Goal: Task Accomplishment & Management: Complete application form

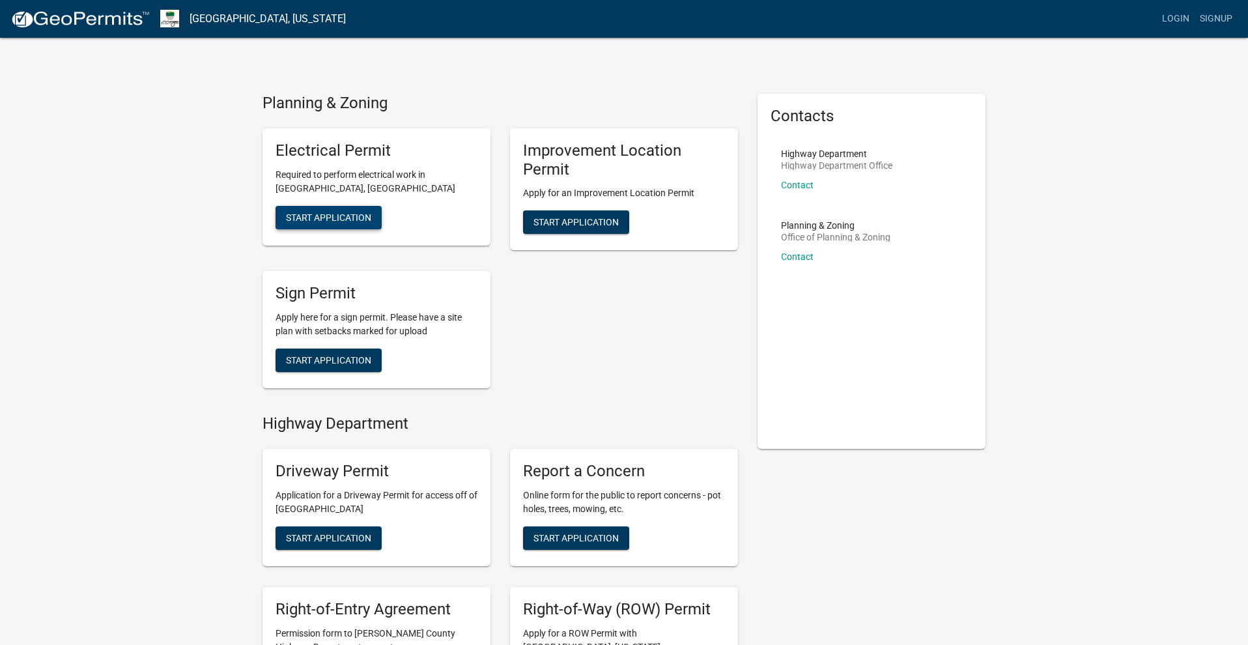
click at [335, 215] on span "Start Application" at bounding box center [328, 217] width 85 height 10
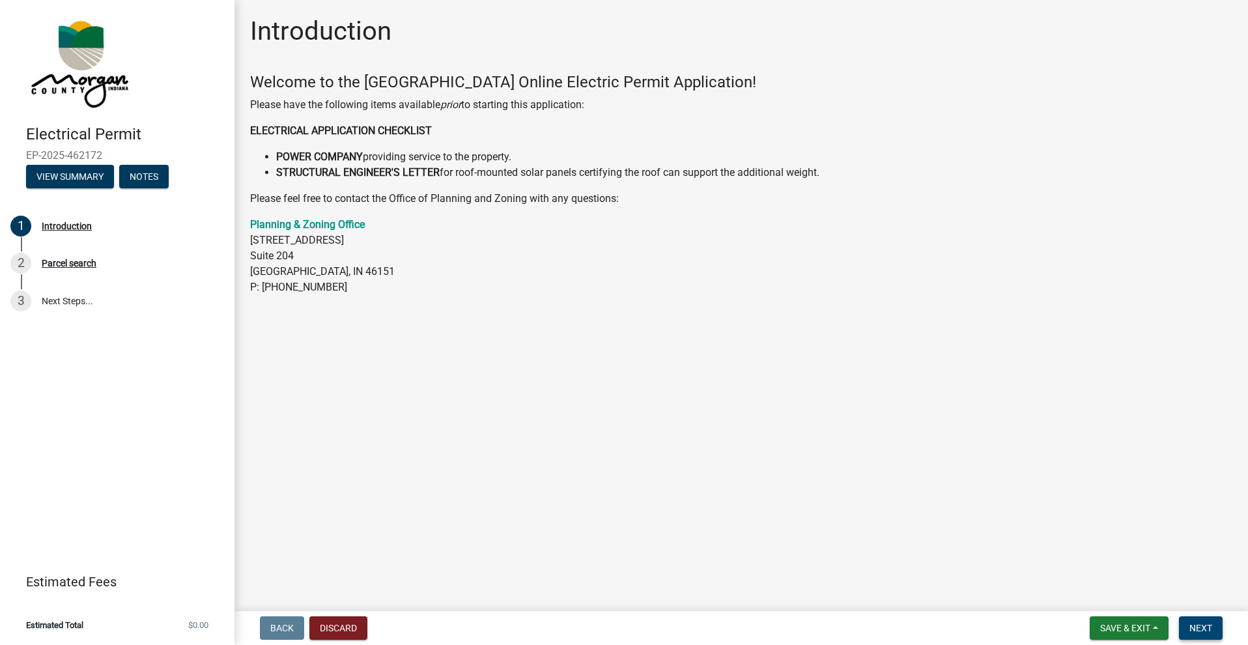
click at [1192, 626] on span "Next" at bounding box center [1201, 628] width 23 height 10
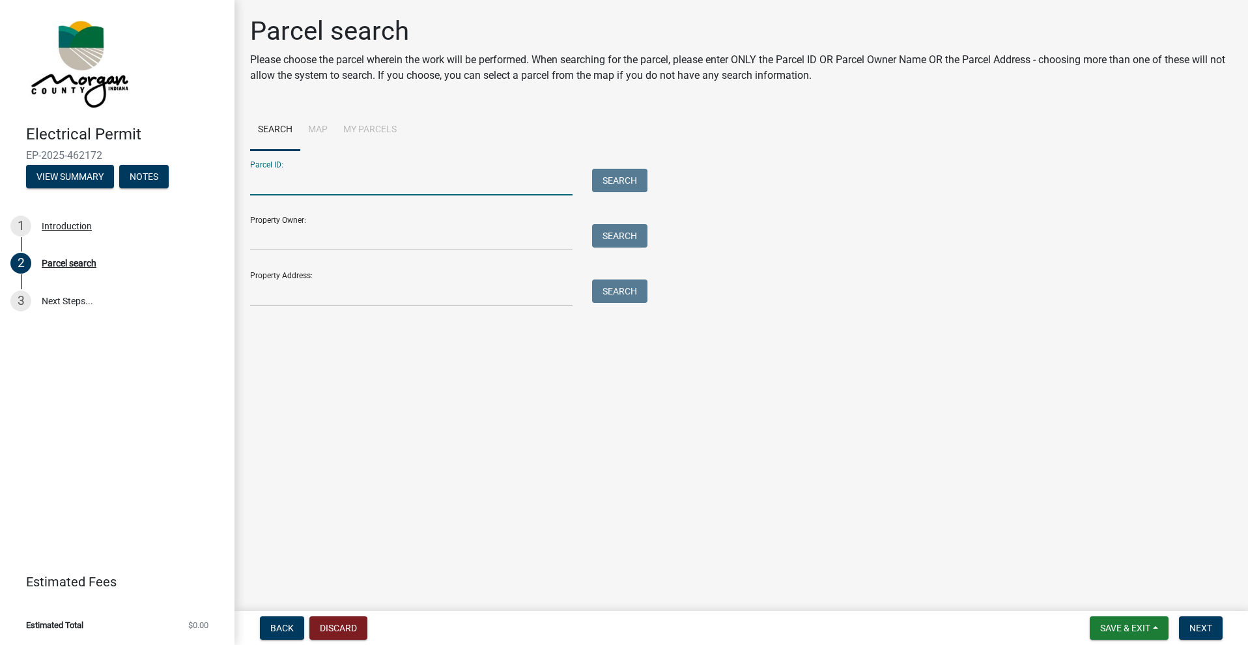
click at [329, 180] on input "Parcel ID:" at bounding box center [411, 182] width 323 height 27
click at [335, 237] on input "Property Owner:" at bounding box center [411, 237] width 323 height 27
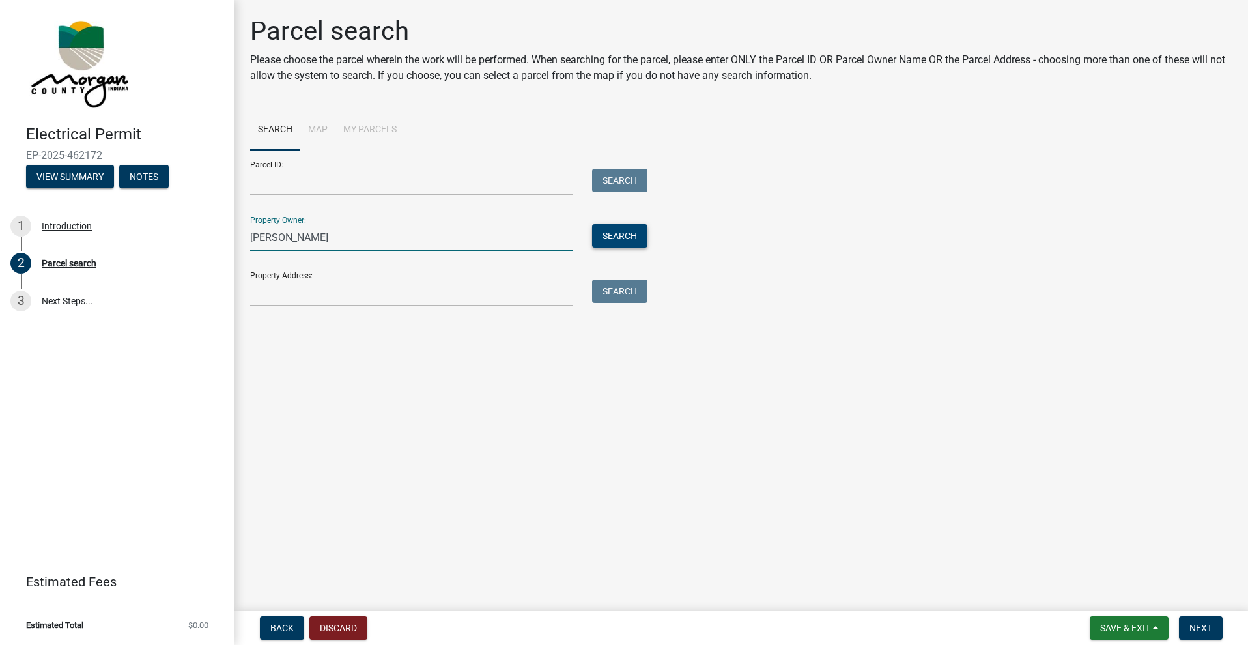
type input "[PERSON_NAME]"
click at [624, 238] on button "Search" at bounding box center [619, 235] width 55 height 23
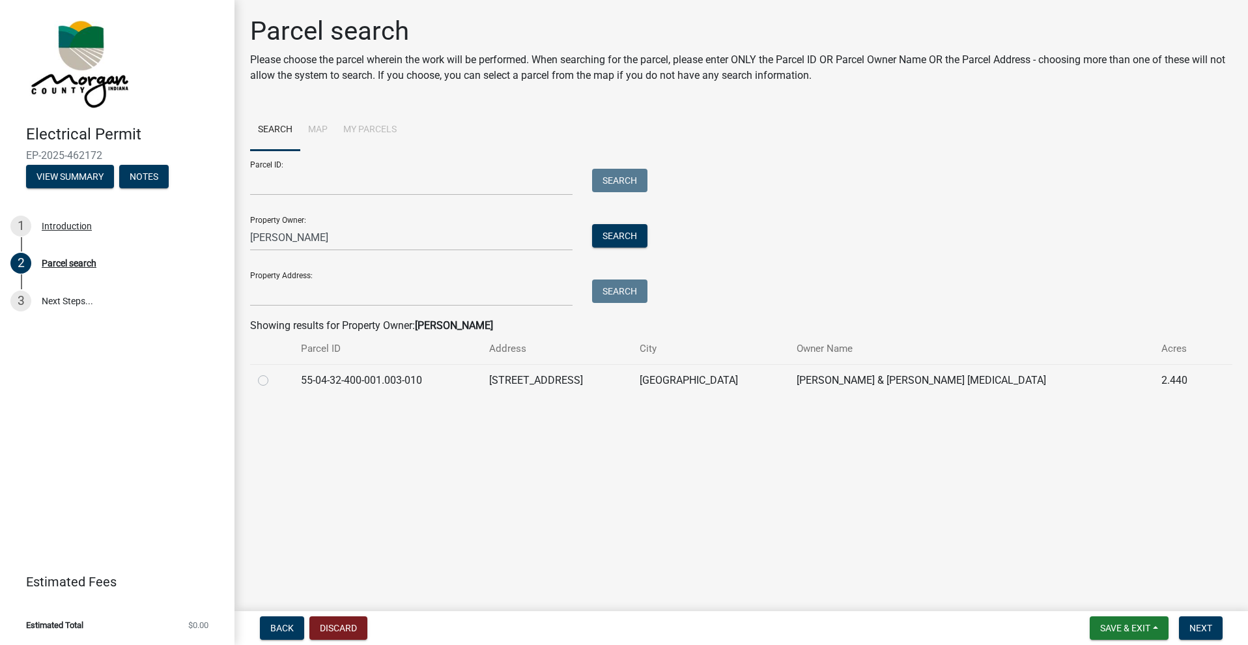
click at [274, 373] on label at bounding box center [274, 373] width 0 height 0
click at [274, 381] on input "radio" at bounding box center [278, 377] width 8 height 8
radio input "true"
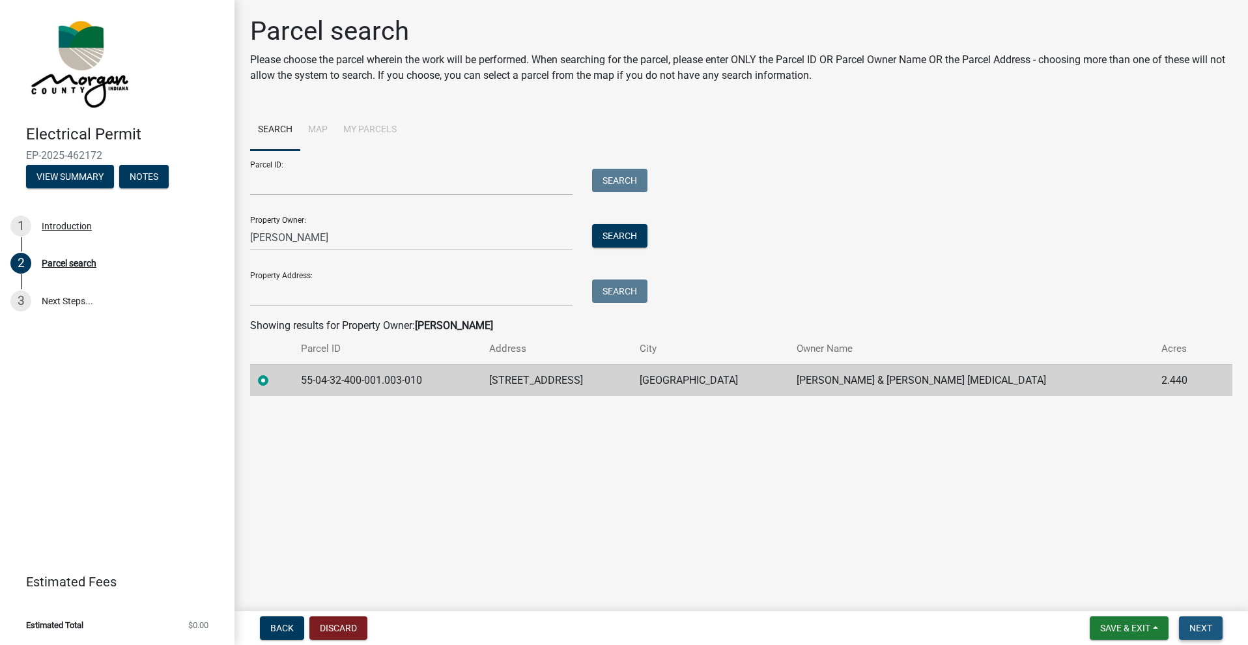
click at [1196, 633] on button "Next" at bounding box center [1201, 627] width 44 height 23
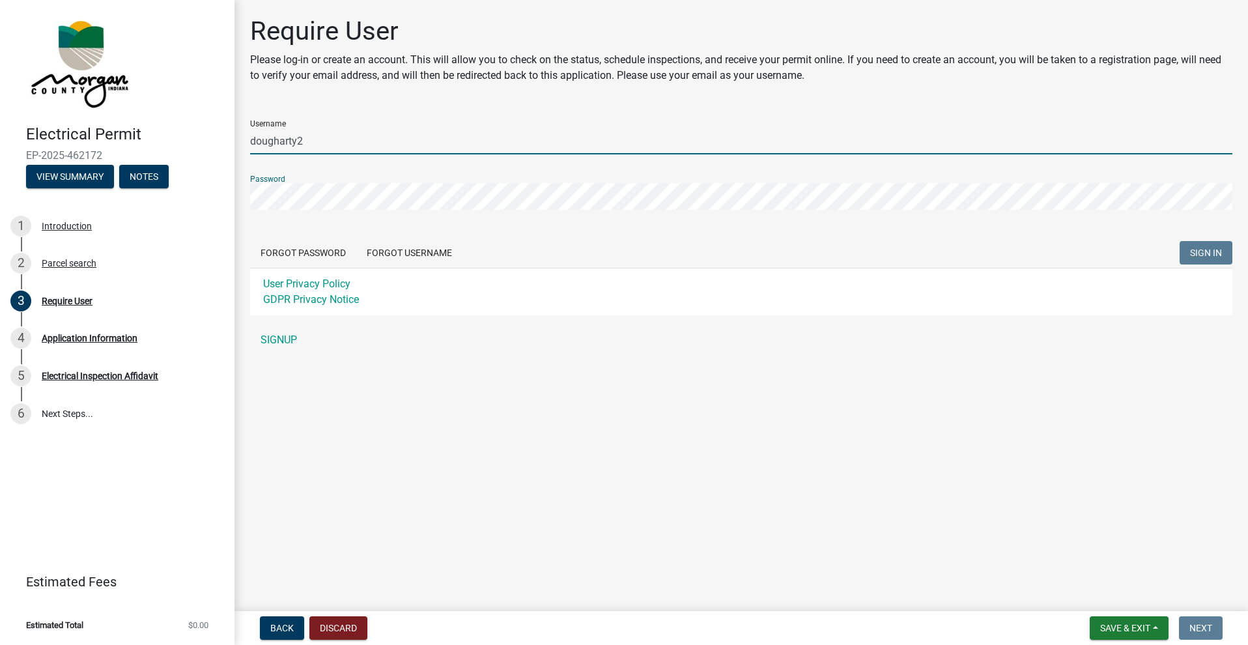
click at [312, 148] on input "dougharty2" at bounding box center [741, 141] width 983 height 27
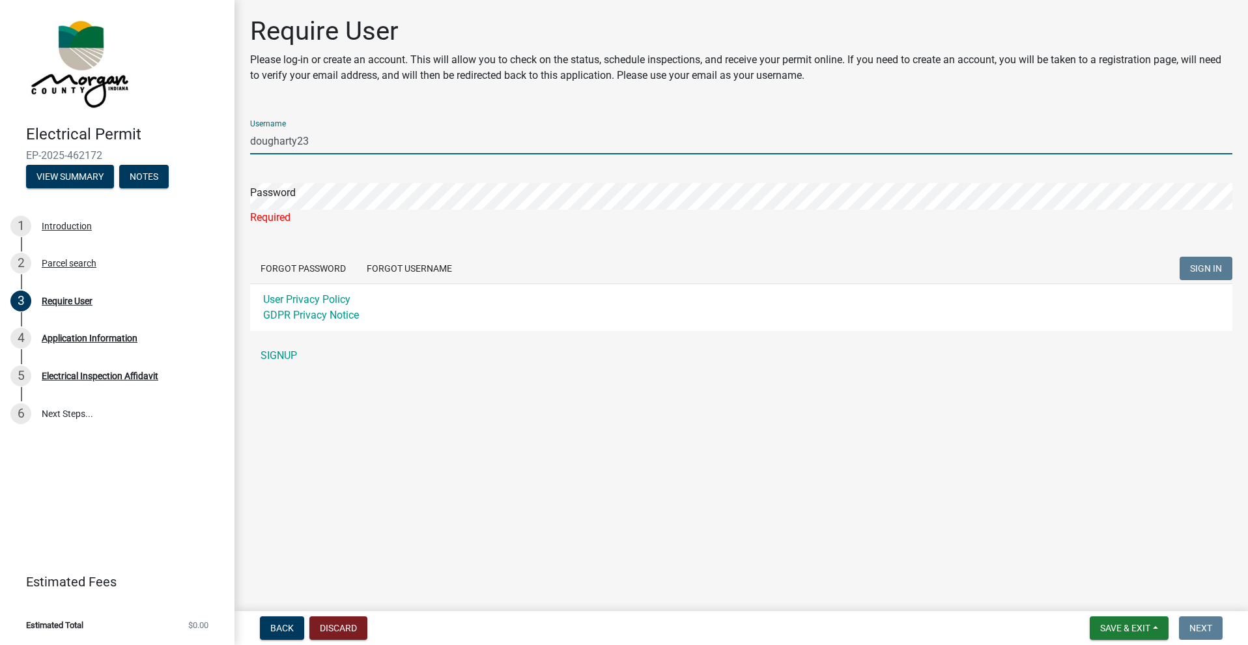
type input "dougharty23"
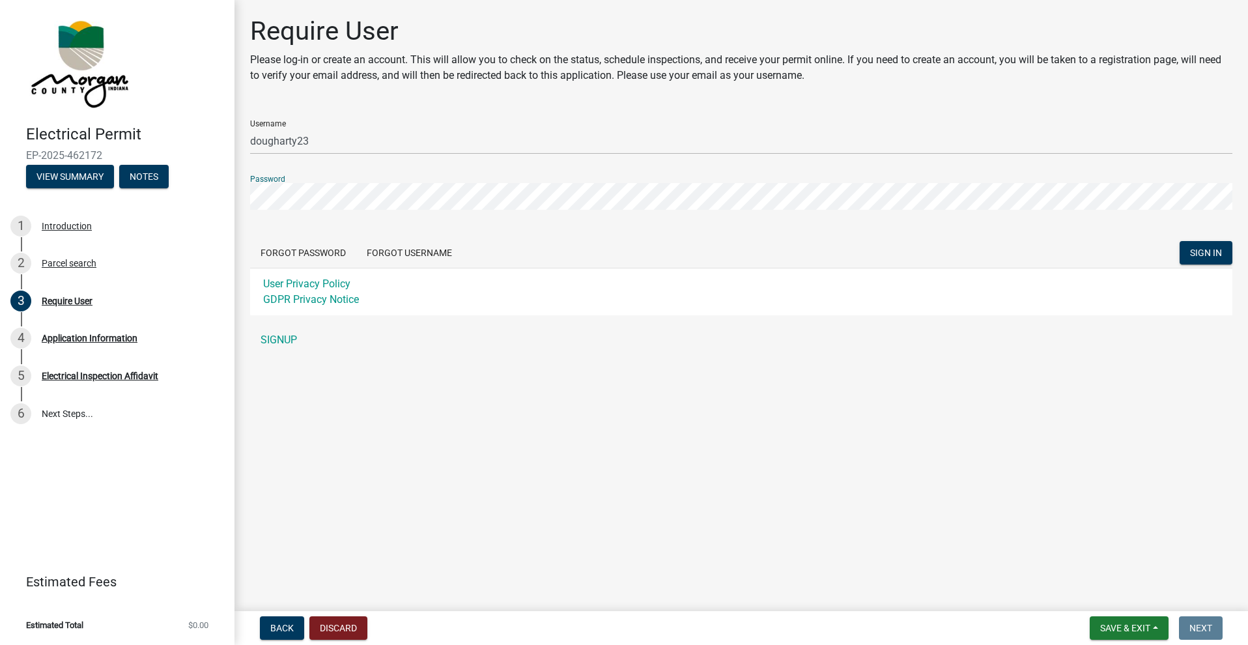
click at [1206, 626] on span "Next" at bounding box center [1201, 628] width 23 height 10
click at [1212, 253] on span "SIGN IN" at bounding box center [1206, 253] width 32 height 10
click at [268, 341] on link "SIGNUP" at bounding box center [741, 340] width 983 height 26
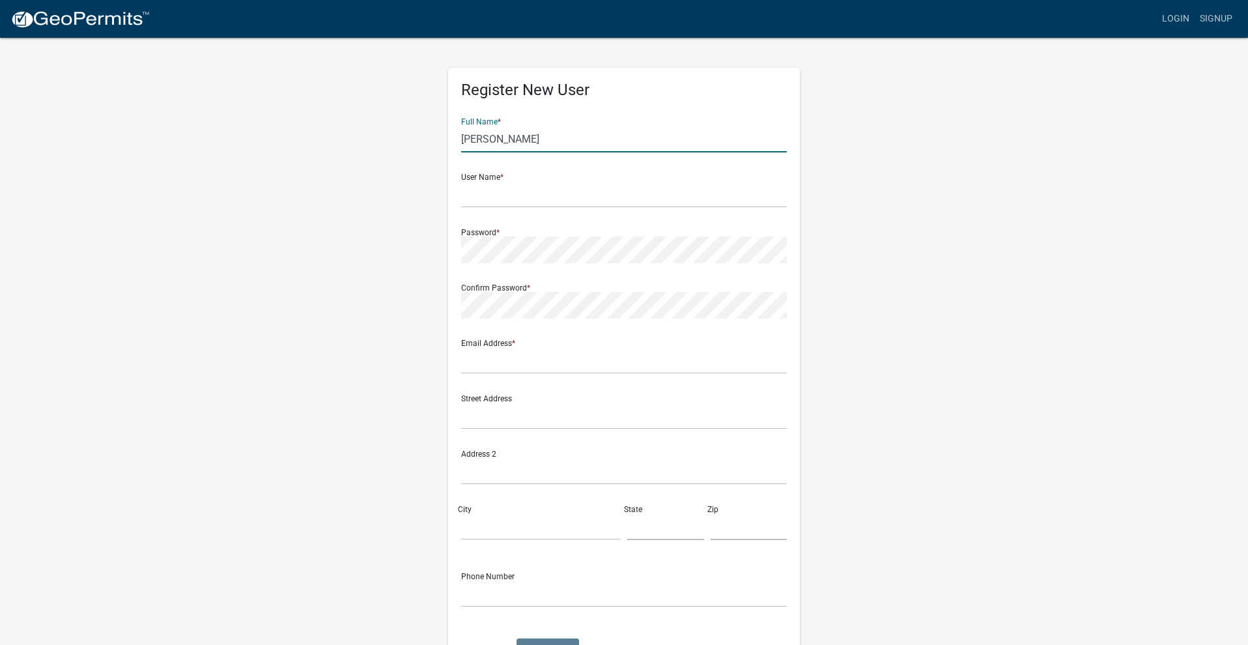
type input "[PERSON_NAME]"
type input "D"
click at [493, 141] on input "[PERSON_NAME]" at bounding box center [624, 139] width 326 height 27
type input "[PERSON_NAME]"
type input "o"
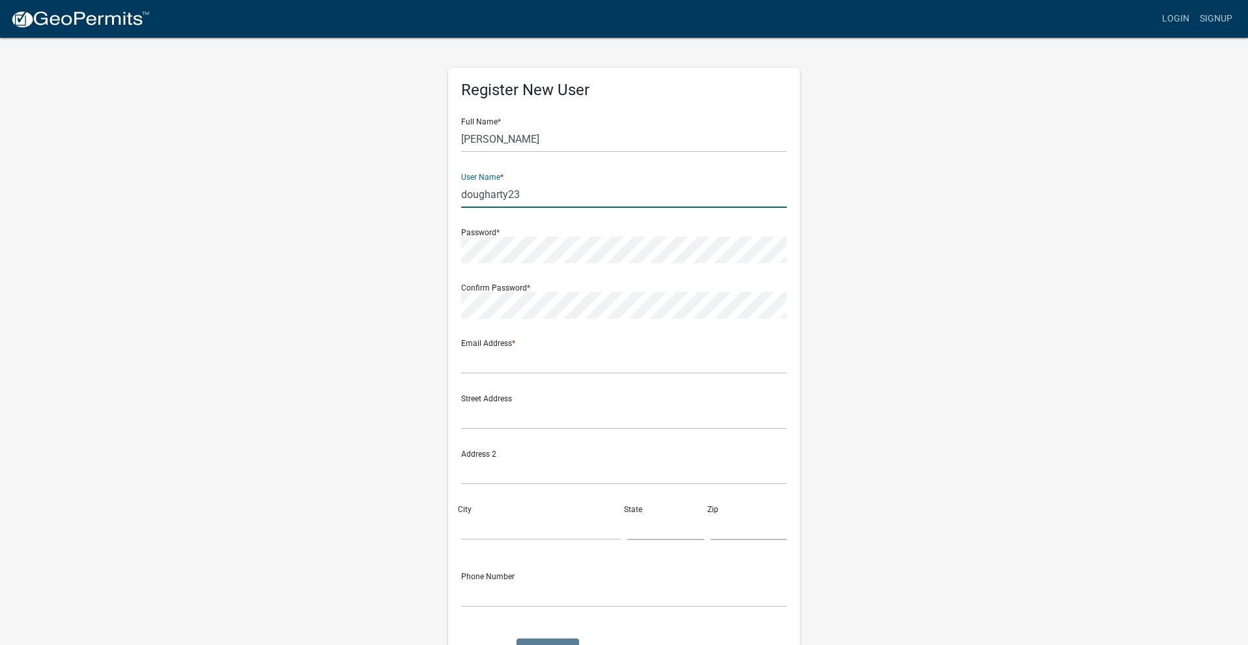
type input "dougharty23"
click at [483, 374] on form "Full Name * [PERSON_NAME] User Name * dougharty23 Password * Confirm Password *…" at bounding box center [624, 387] width 326 height 558
type input "[EMAIL_ADDRESS][DOMAIN_NAME]"
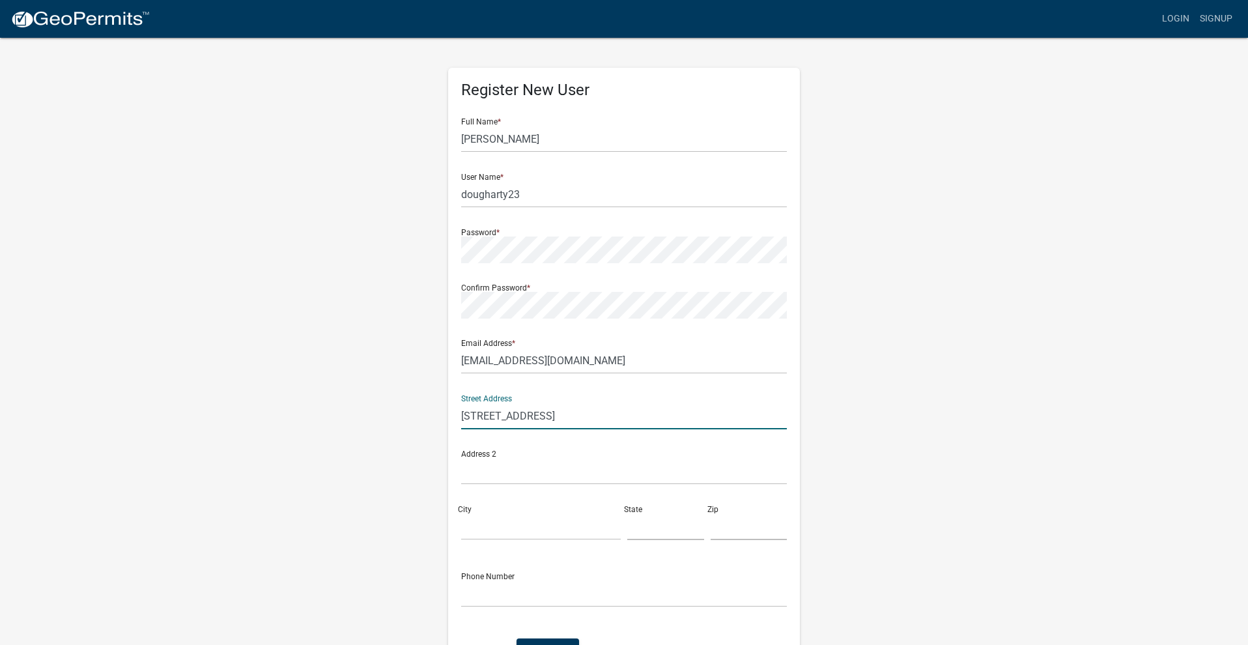
type input "[STREET_ADDRESS]"
type input "[GEOGRAPHIC_DATA]"
type input "IN"
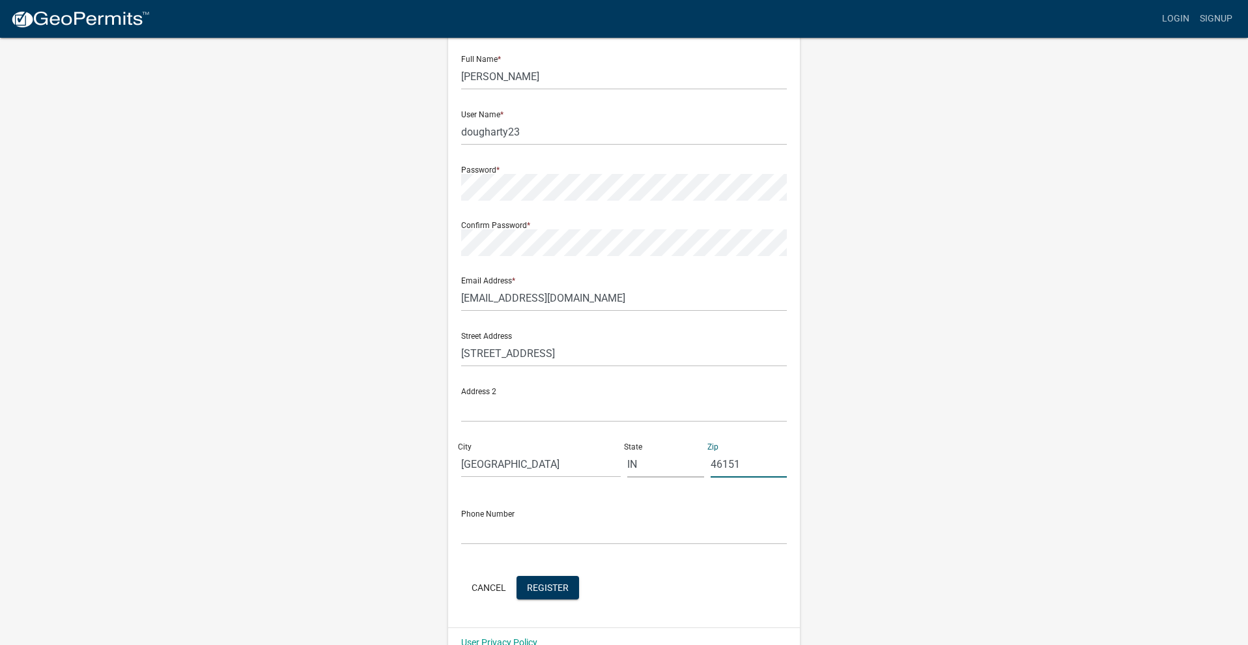
scroll to position [63, 0]
type input "46151"
click at [481, 533] on input "843480-8845" at bounding box center [624, 531] width 326 height 27
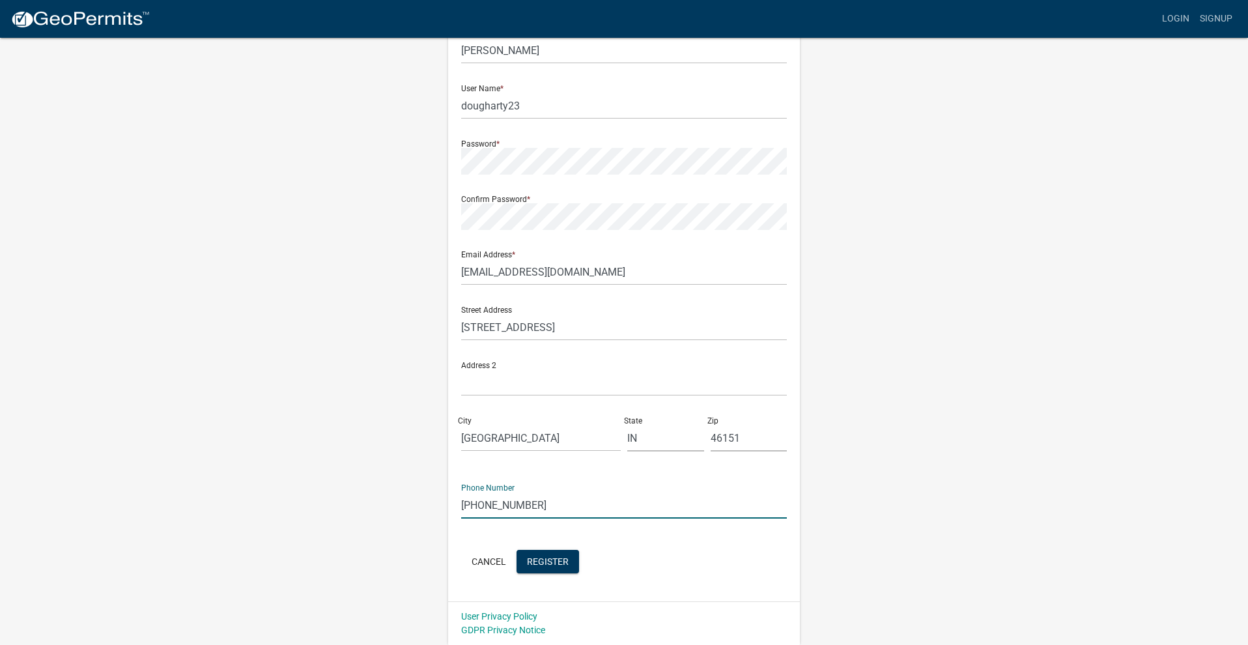
scroll to position [88, 0]
type input "[PHONE_NUMBER]"
click at [526, 557] on button "Register" at bounding box center [548, 562] width 63 height 23
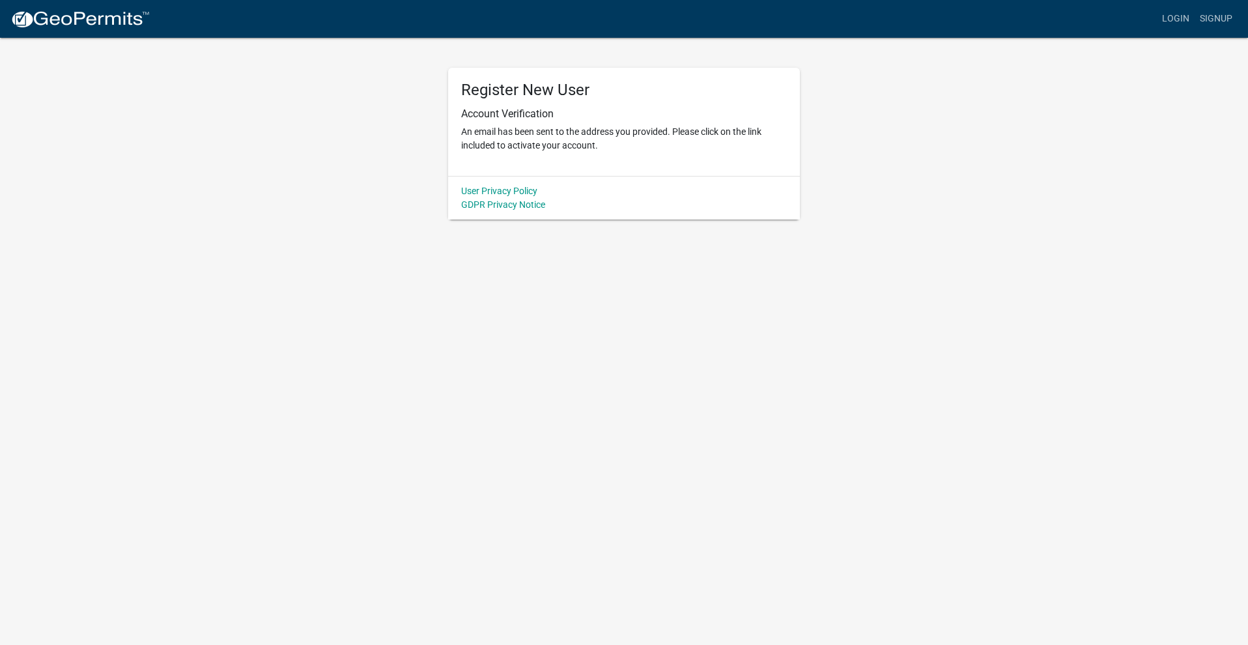
scroll to position [0, 0]
click at [1164, 18] on link "Login" at bounding box center [1176, 19] width 38 height 25
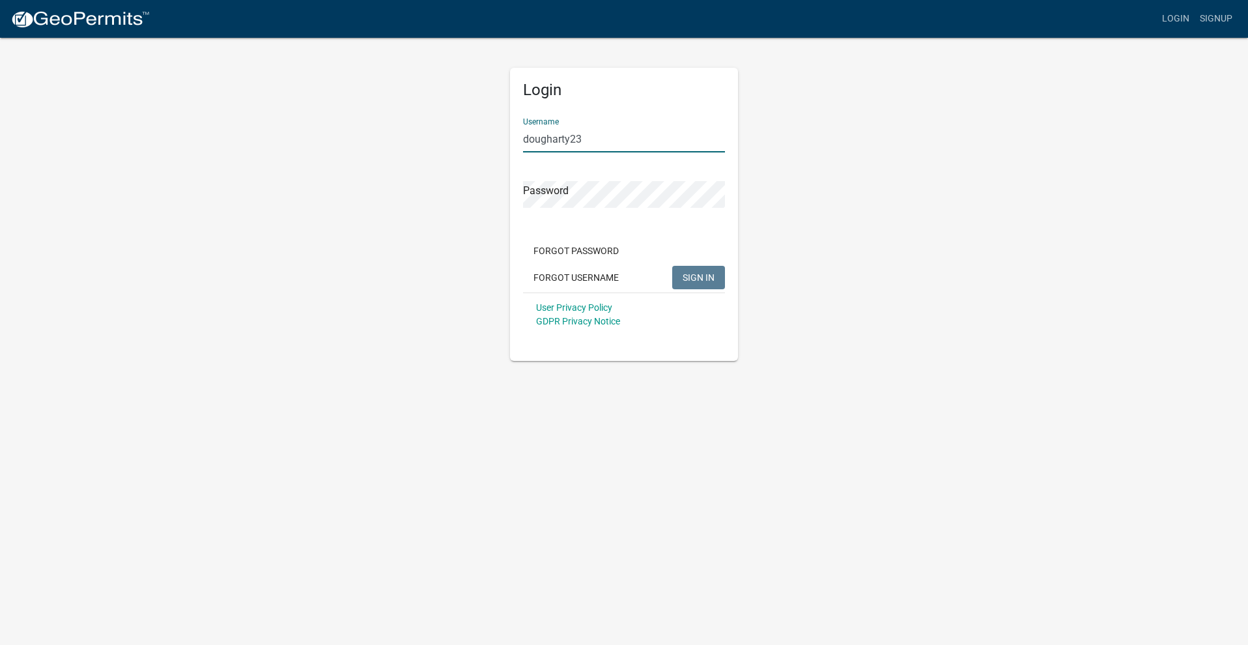
type input "dougharty23"
click at [495, 187] on div "Login Username dougharty23 Password Forgot Password Forgot Username SIGN IN Use…" at bounding box center [624, 198] width 743 height 324
click at [698, 277] on button "SIGN IN" at bounding box center [698, 277] width 53 height 23
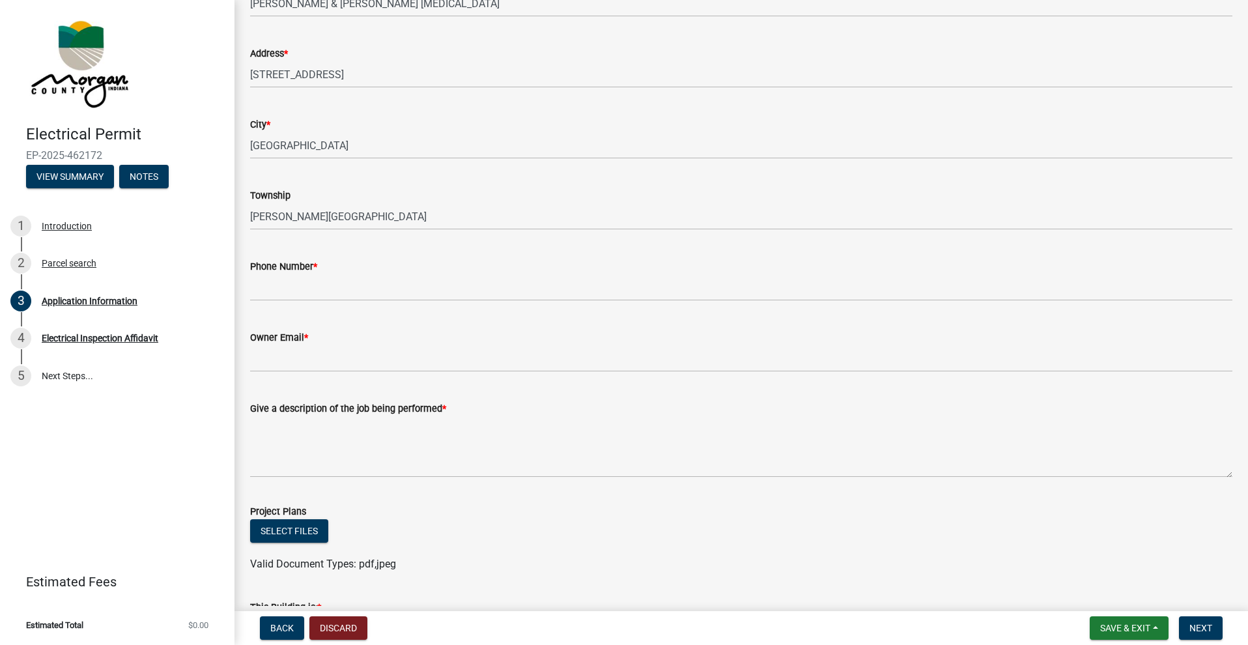
scroll to position [156, 0]
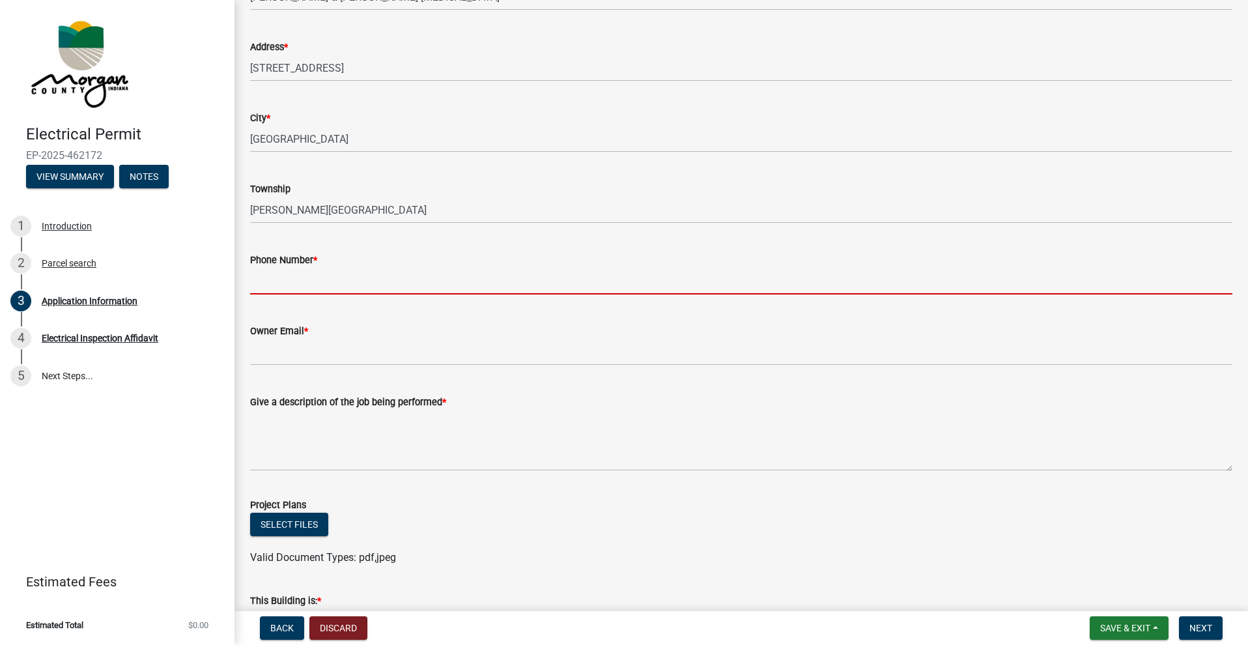
click at [338, 278] on input "Phone Number *" at bounding box center [741, 281] width 983 height 27
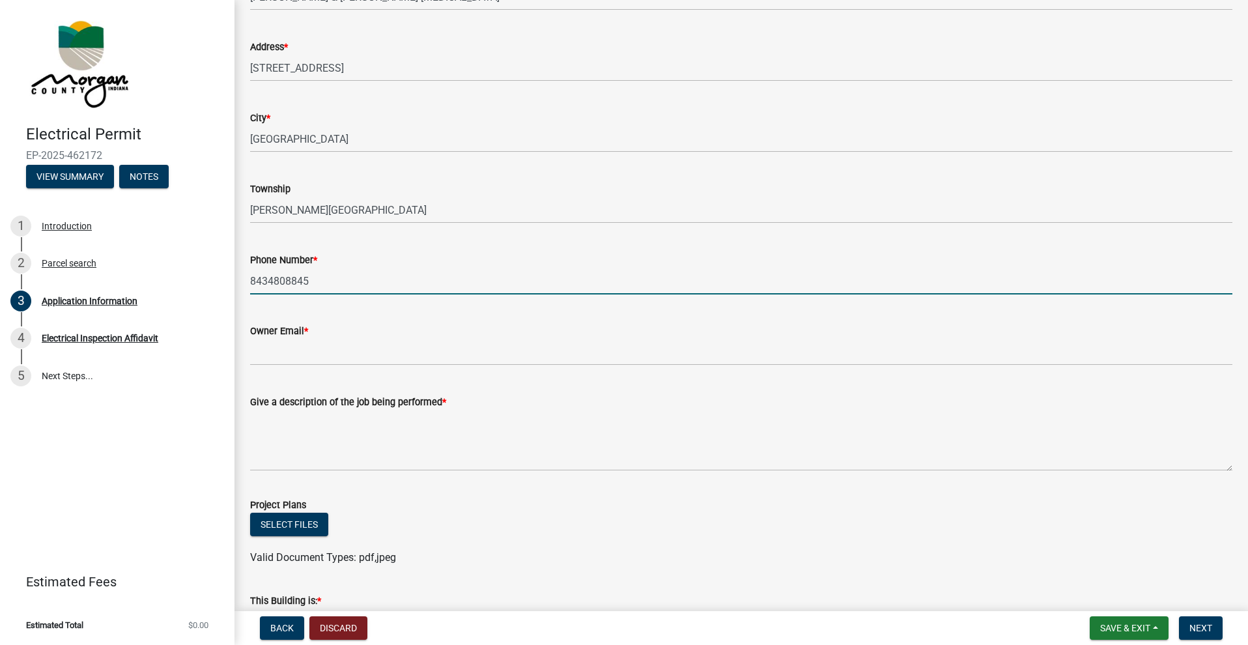
type input "8434808845"
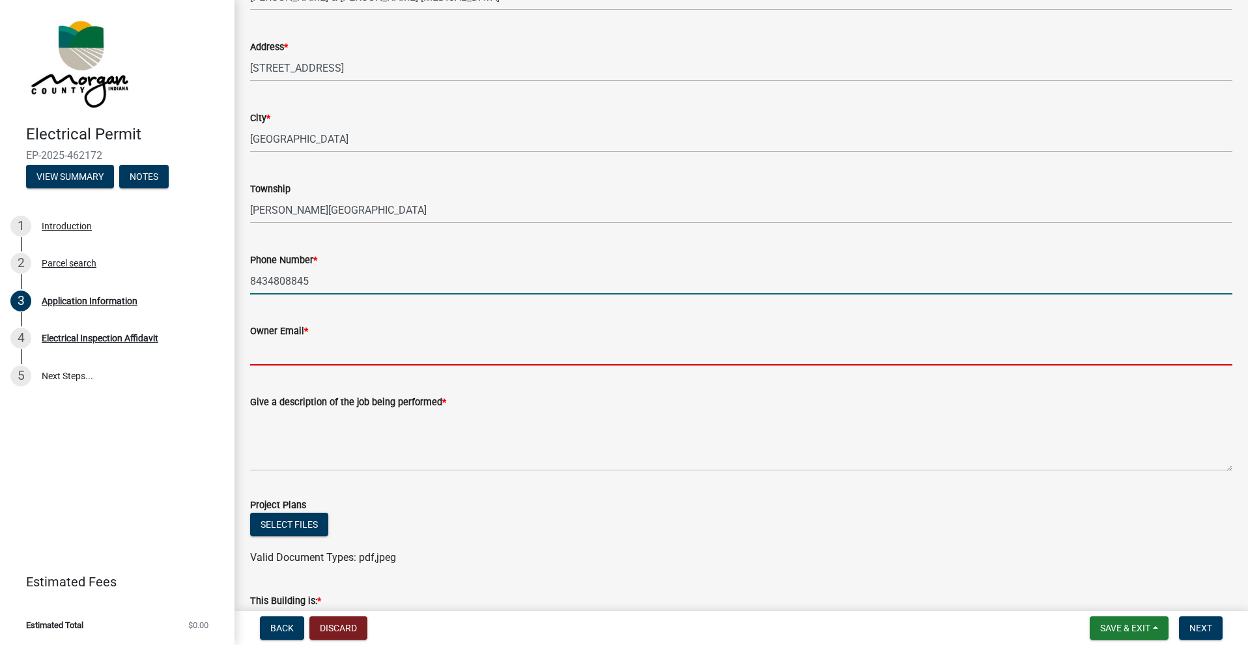
click at [337, 359] on input "Owner Email *" at bounding box center [741, 352] width 983 height 27
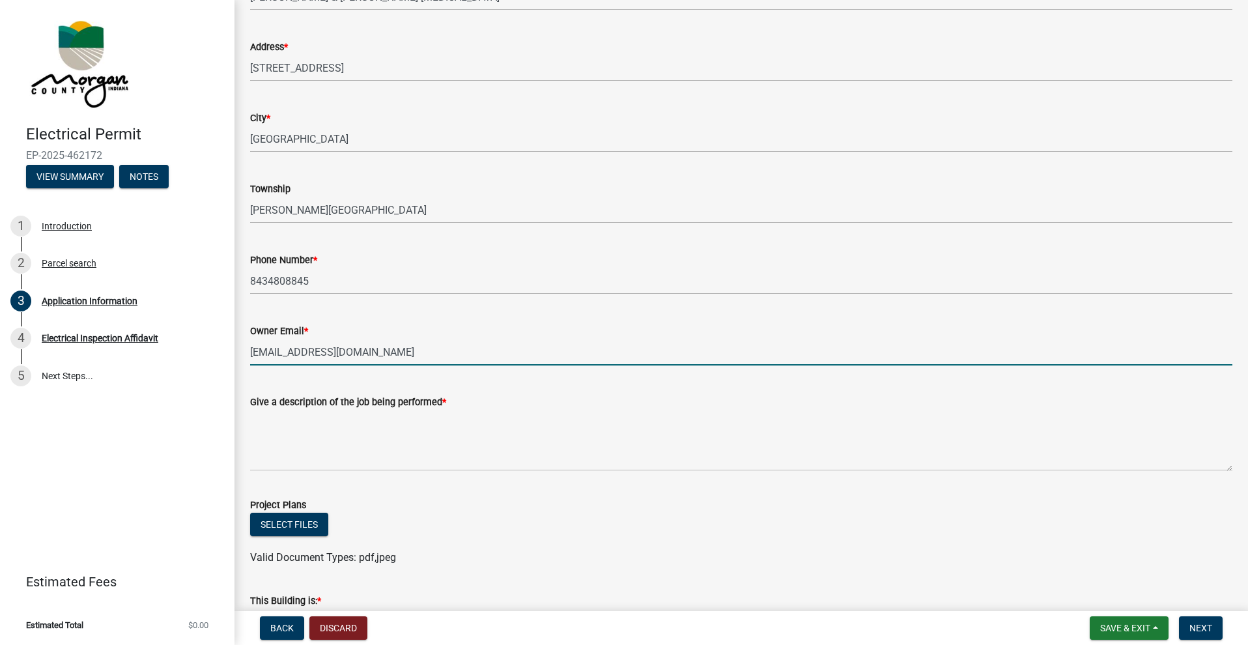
type input "[EMAIL_ADDRESS][DOMAIN_NAME]"
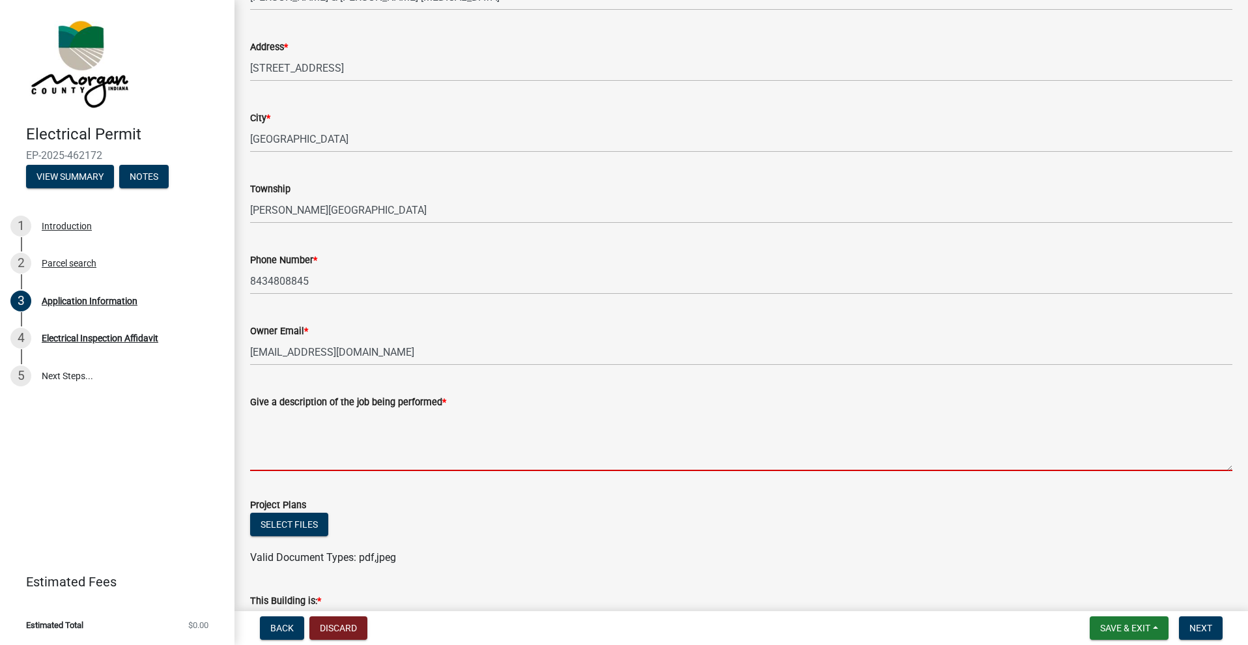
click at [376, 461] on textarea "Give a description of the job being performed *" at bounding box center [741, 440] width 983 height 61
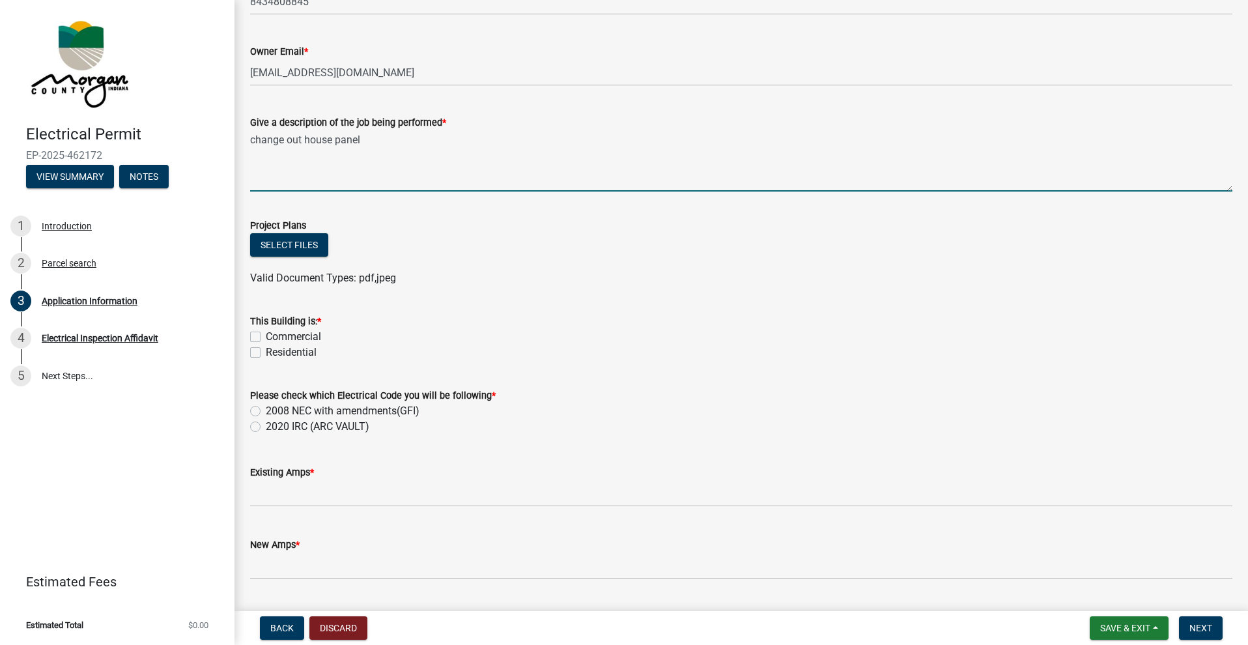
scroll to position [439, 0]
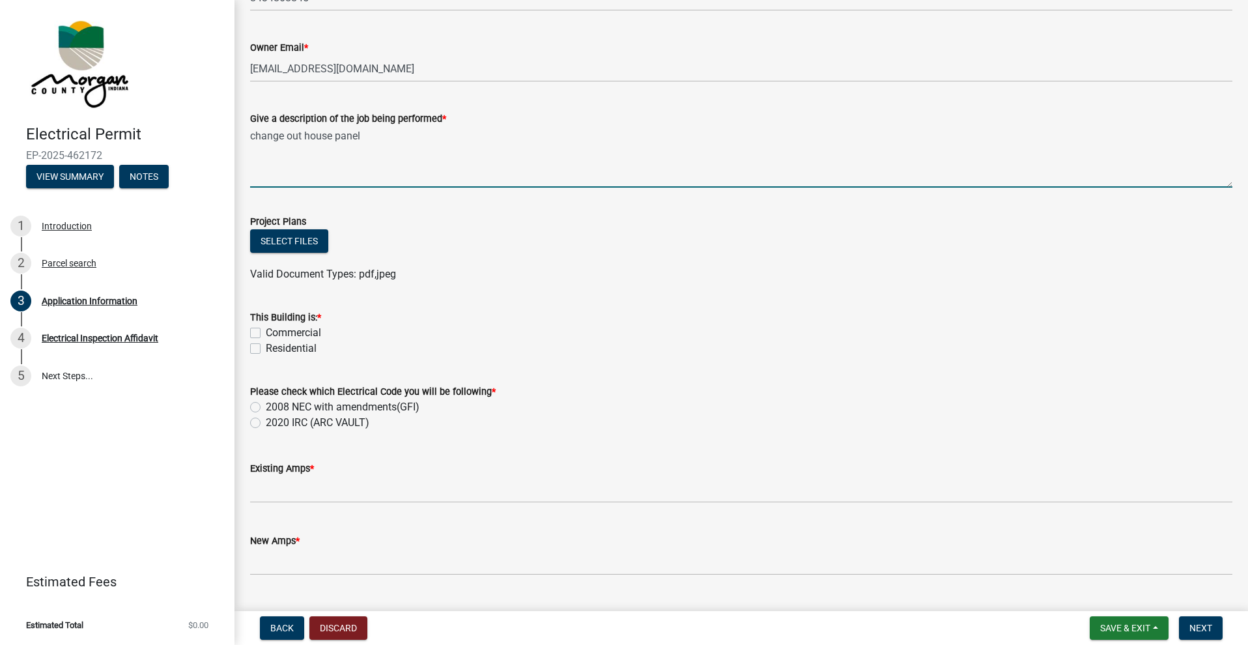
type textarea "change out house panel"
click at [266, 349] on label "Residential" at bounding box center [291, 349] width 51 height 16
click at [266, 349] on input "Residential" at bounding box center [270, 345] width 8 height 8
checkbox input "true"
checkbox input "false"
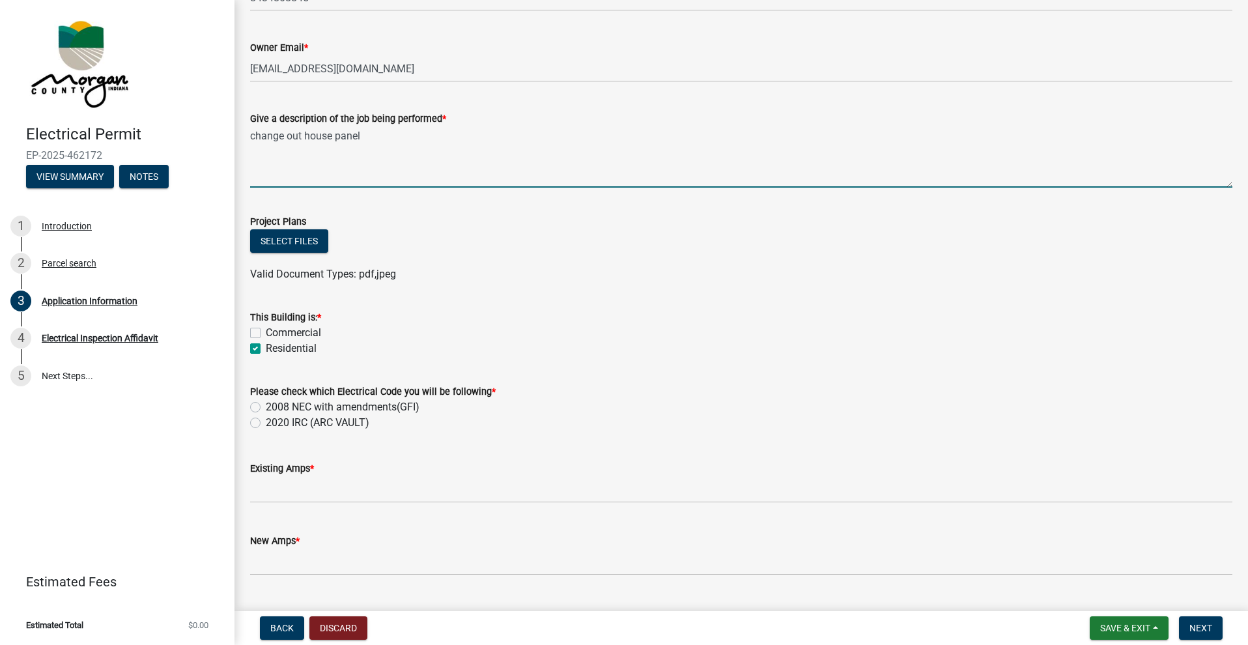
checkbox input "true"
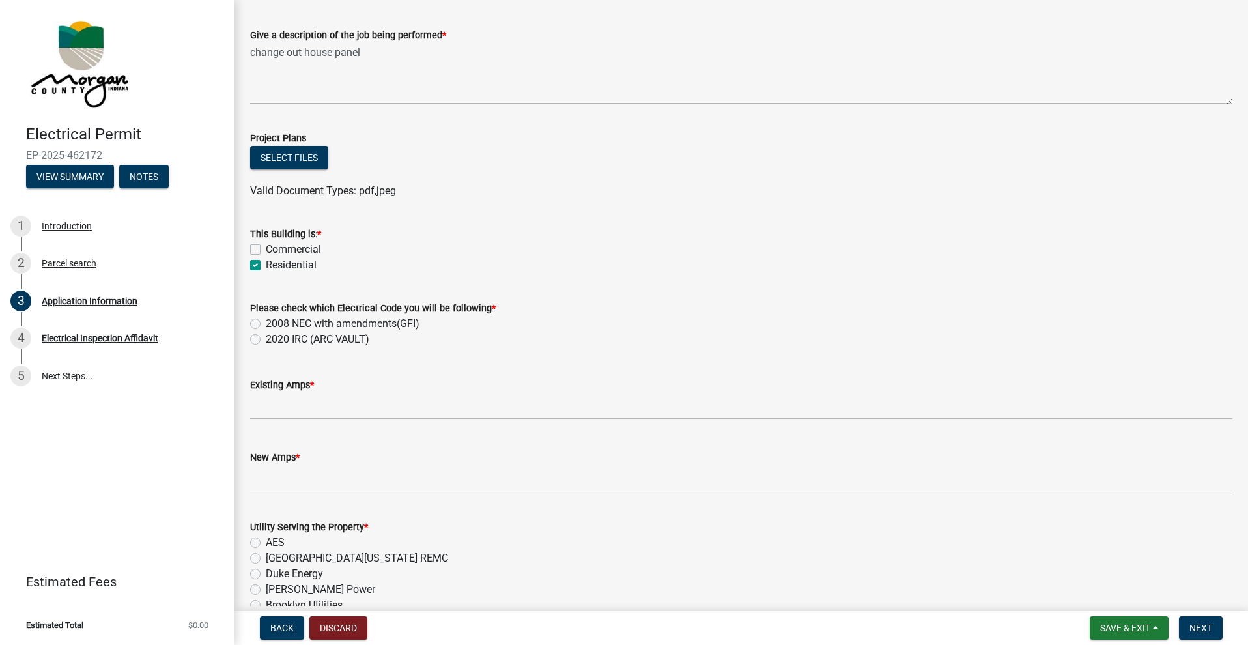
scroll to position [529, 0]
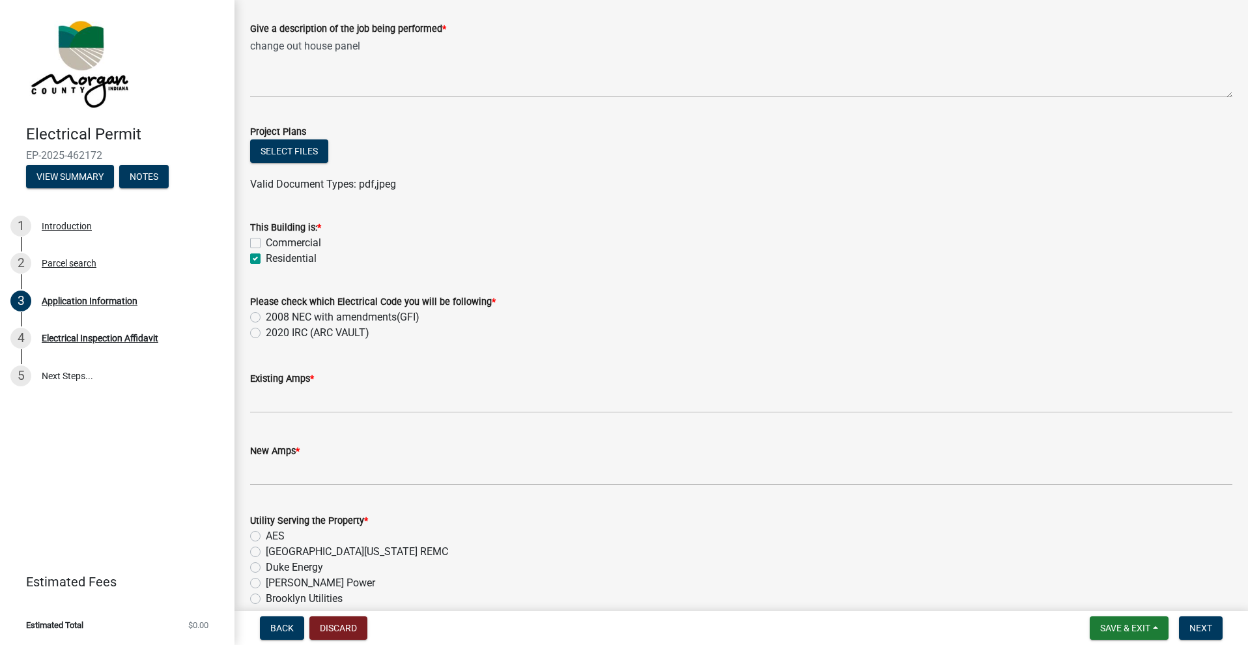
click at [266, 315] on label "2008 NEC with amendments(GFI)" at bounding box center [343, 317] width 154 height 16
click at [266, 315] on input "2008 NEC with amendments(GFI)" at bounding box center [270, 313] width 8 height 8
radio input "true"
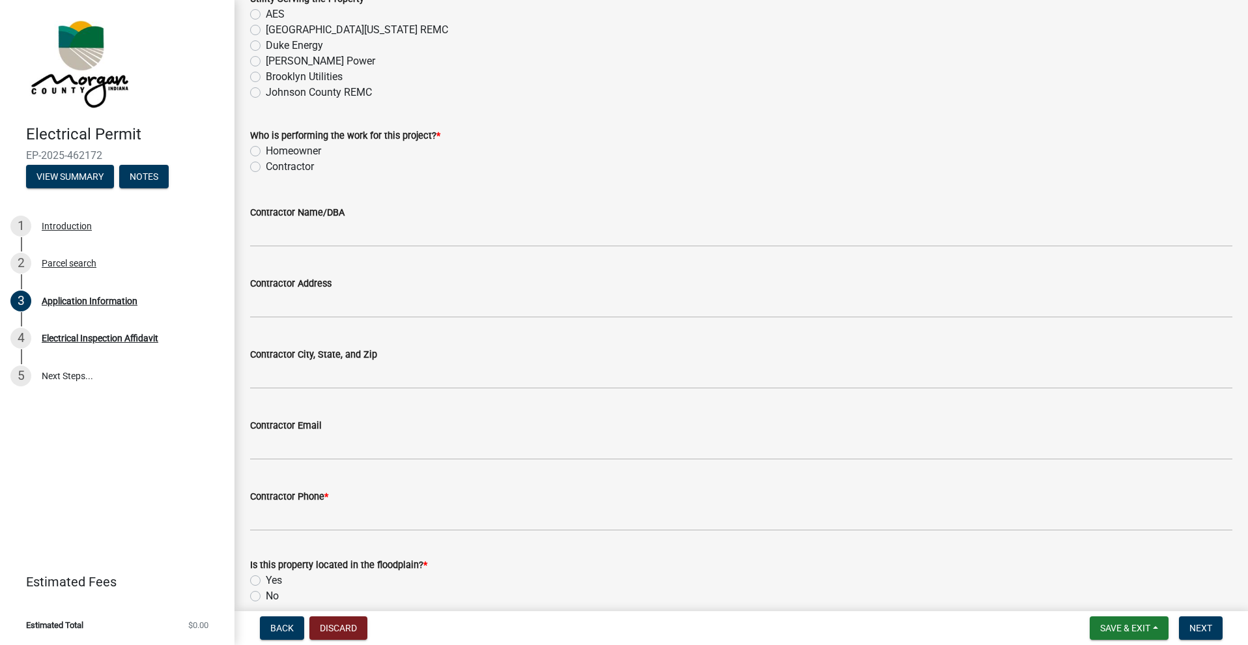
scroll to position [1050, 0]
click at [341, 629] on button "Discard" at bounding box center [338, 627] width 58 height 23
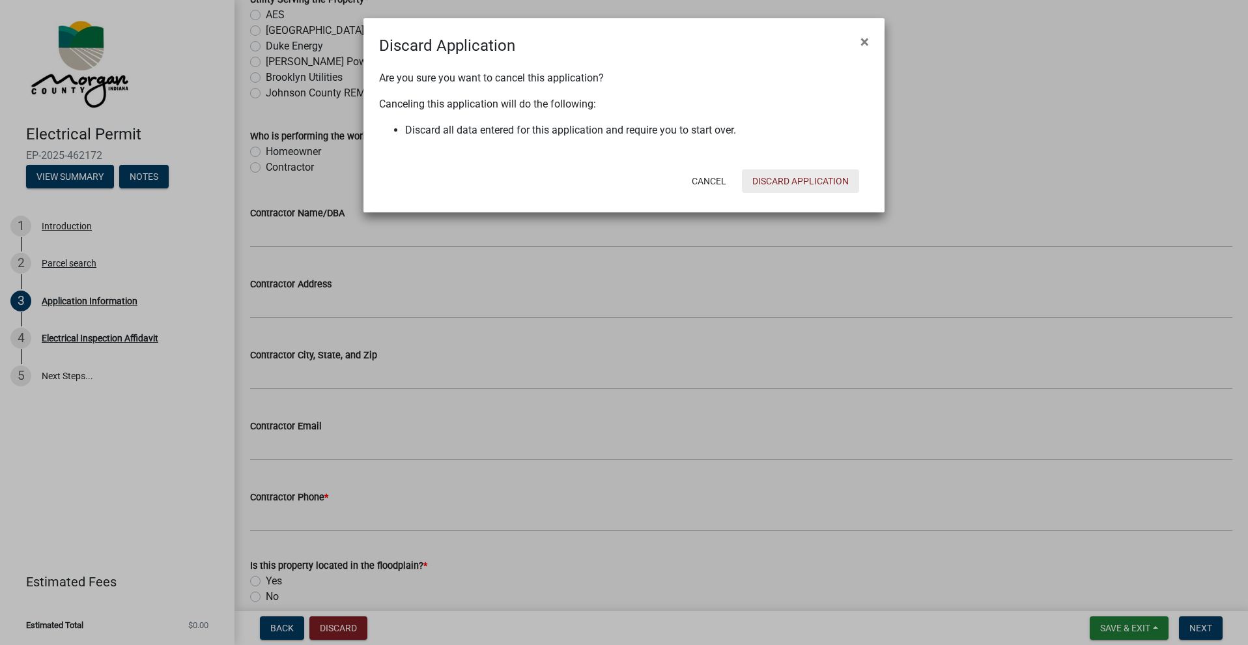
click at [779, 175] on button "Discard Application" at bounding box center [800, 180] width 117 height 23
